Goal: Information Seeking & Learning: Learn about a topic

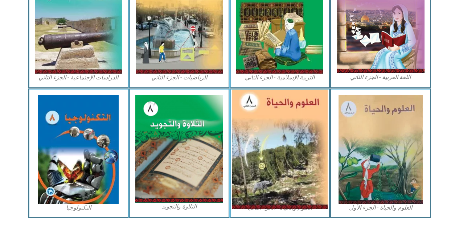
scroll to position [402, 0]
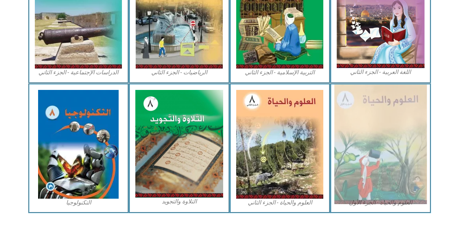
click at [391, 143] on img at bounding box center [380, 145] width 93 height 120
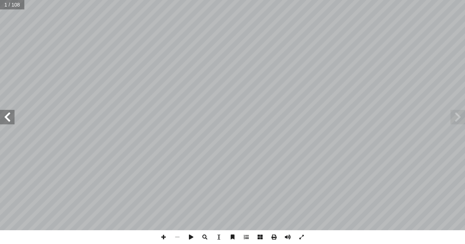
click at [8, 7] on input "text" at bounding box center [12, 4] width 24 height 9
type input "**"
click at [460, 117] on span at bounding box center [457, 117] width 15 height 15
click at [457, 118] on span at bounding box center [457, 117] width 15 height 15
click at [163, 238] on span at bounding box center [163, 238] width 14 height 14
